Goal: Transaction & Acquisition: Purchase product/service

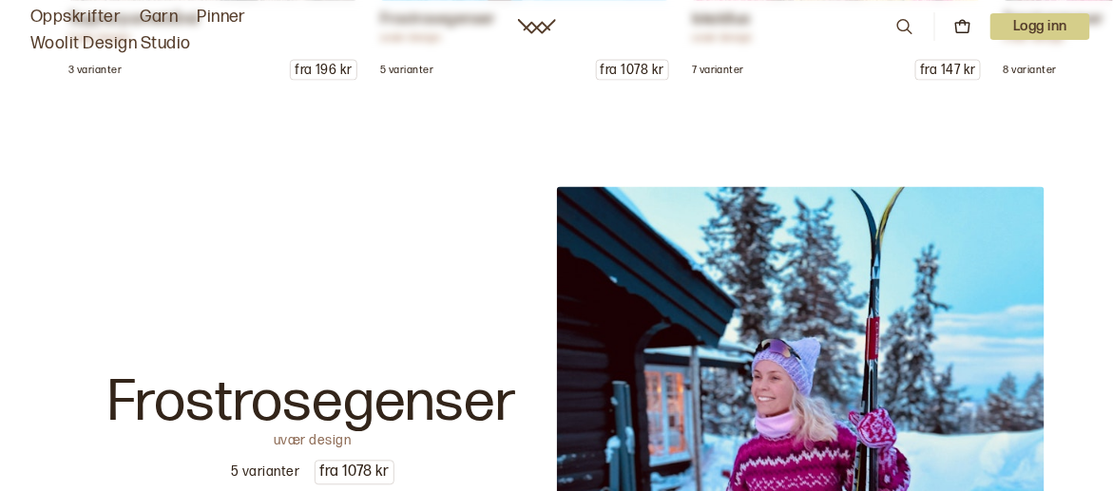
scroll to position [2852, 0]
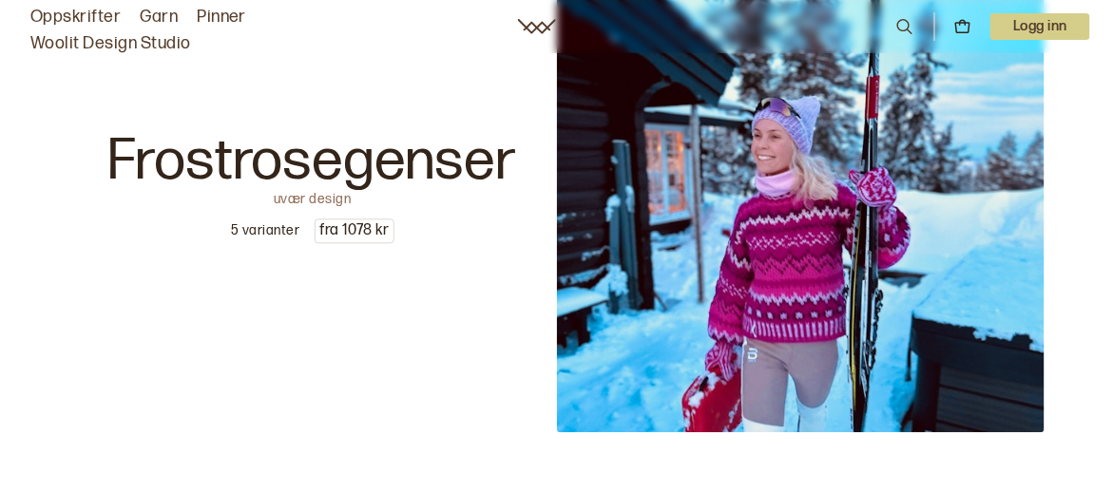
click at [829, 328] on img at bounding box center [801, 189] width 489 height 489
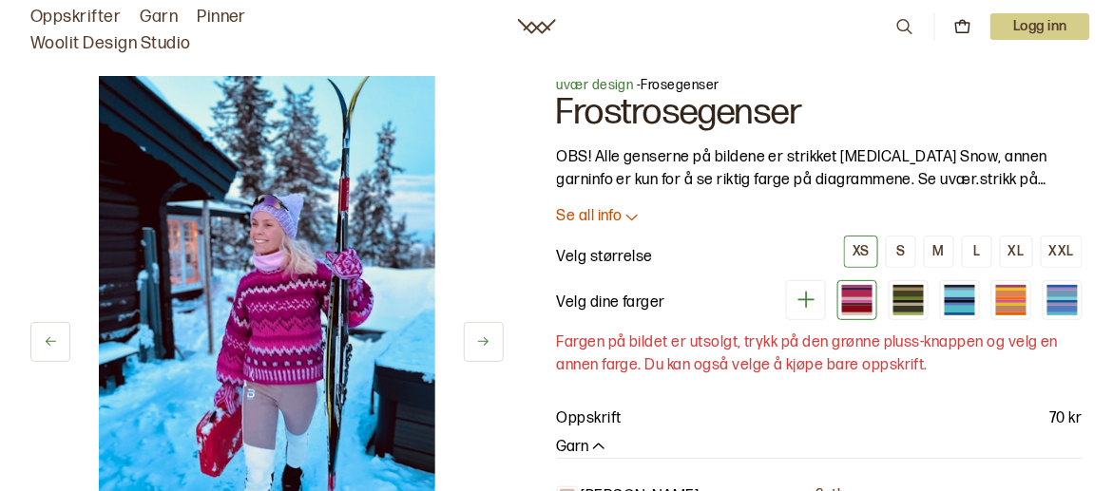
click at [317, 296] on img at bounding box center [267, 328] width 336 height 505
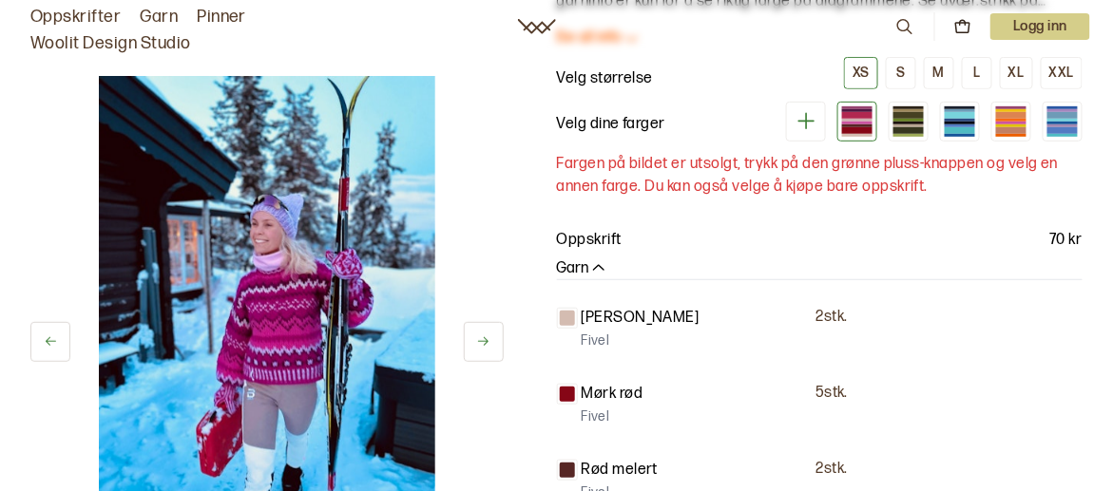
scroll to position [190, 0]
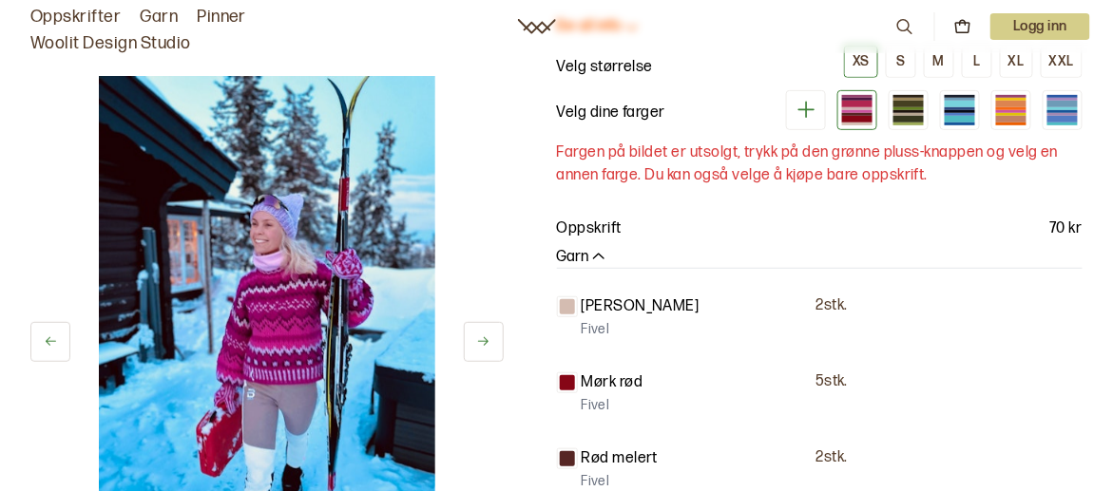
click at [470, 341] on button at bounding box center [484, 342] width 40 height 40
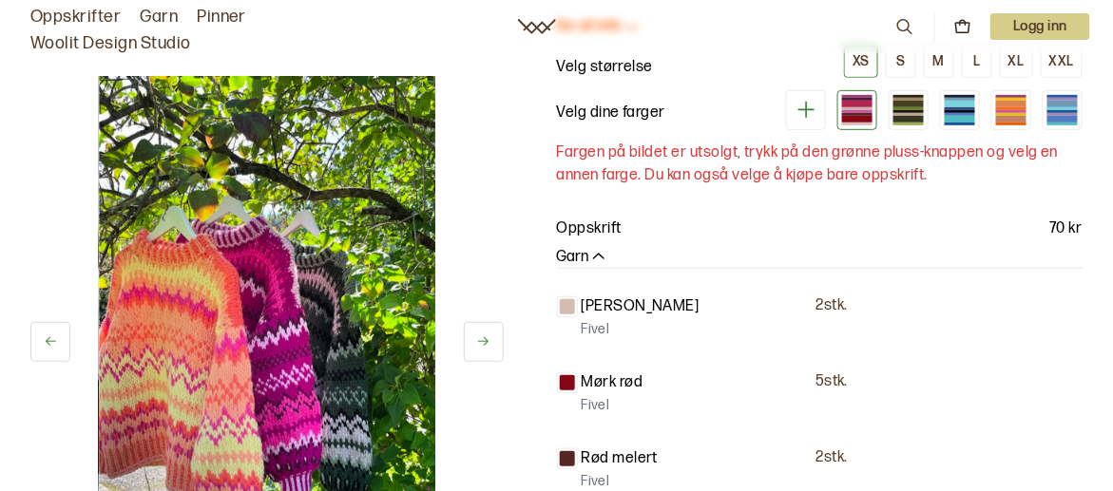
click at [481, 345] on icon at bounding box center [483, 342] width 14 height 14
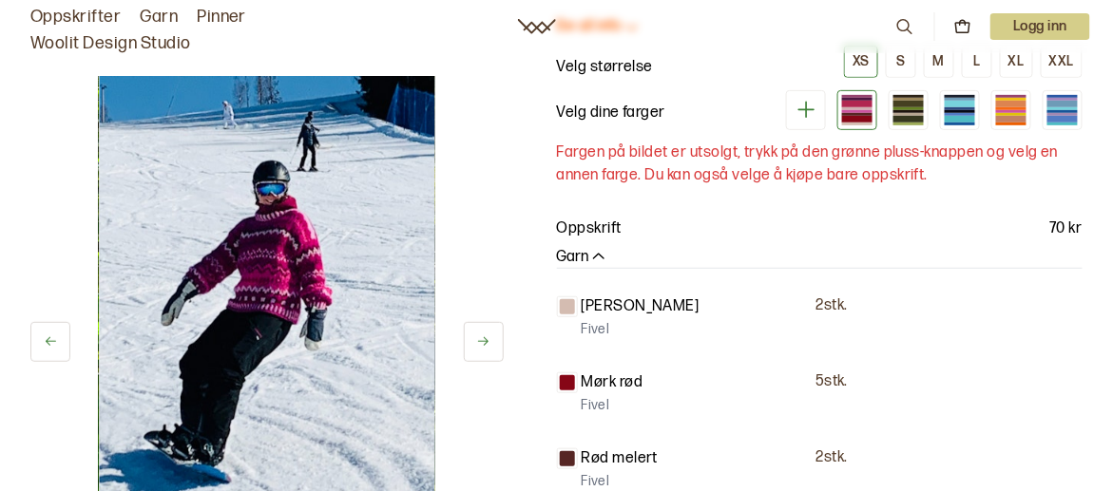
click at [481, 345] on icon at bounding box center [483, 342] width 14 height 14
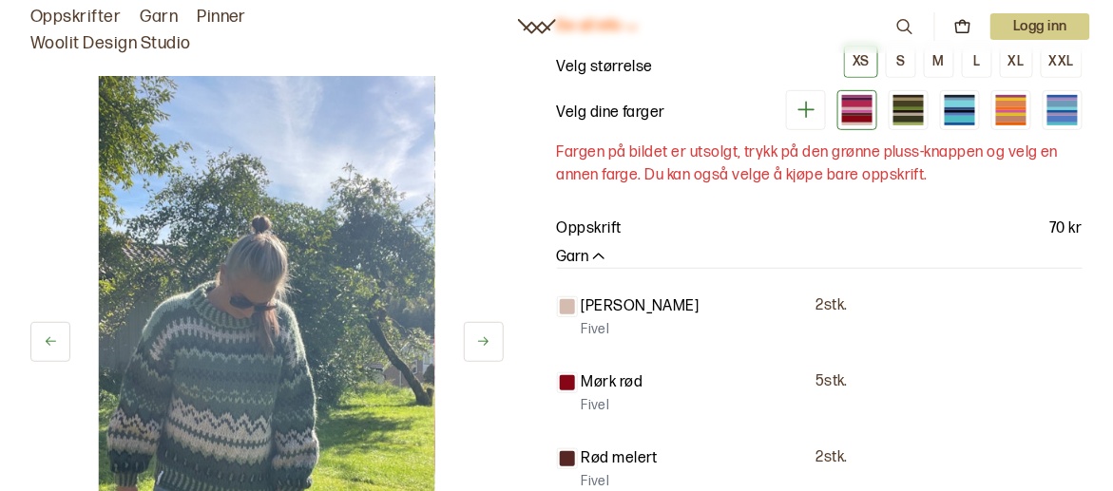
click at [481, 345] on icon at bounding box center [483, 342] width 14 height 14
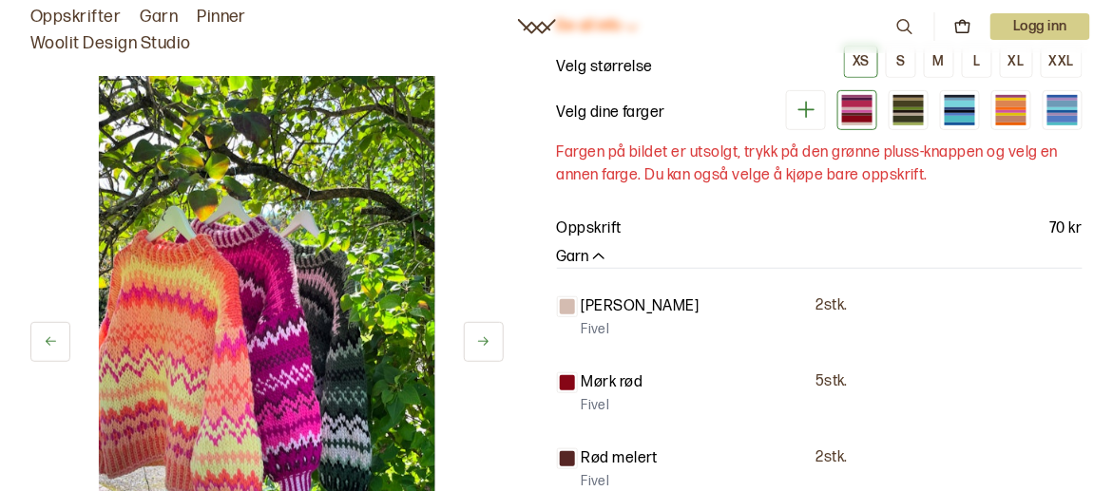
click at [481, 345] on icon at bounding box center [483, 342] width 14 height 14
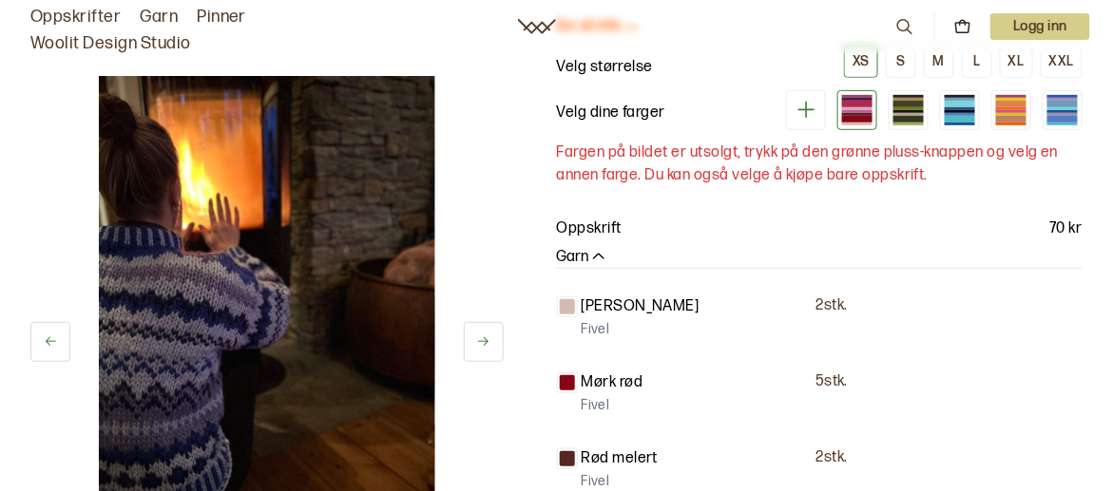
click at [481, 345] on icon at bounding box center [483, 342] width 14 height 14
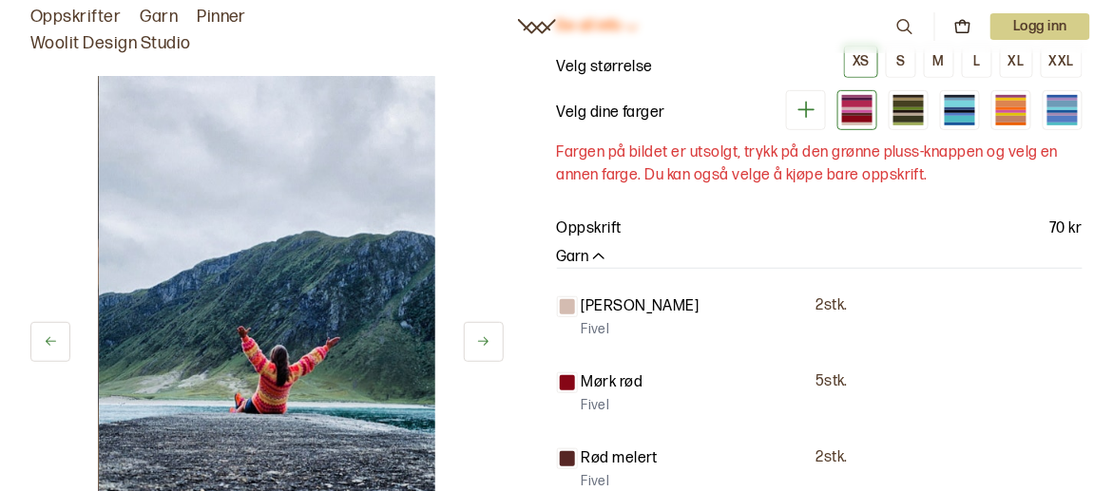
click at [481, 345] on icon at bounding box center [483, 342] width 14 height 14
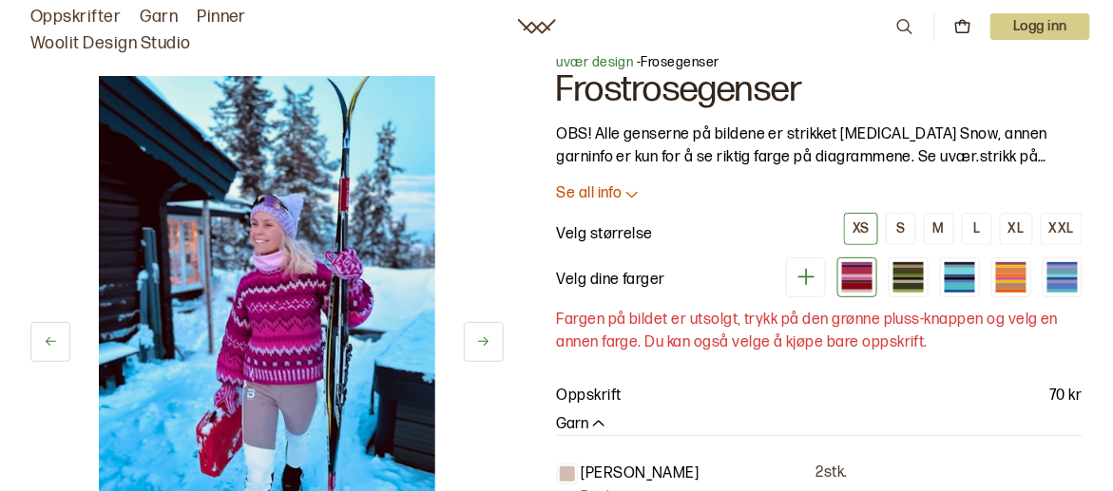
scroll to position [0, 0]
